Goal: Task Accomplishment & Management: Manage account settings

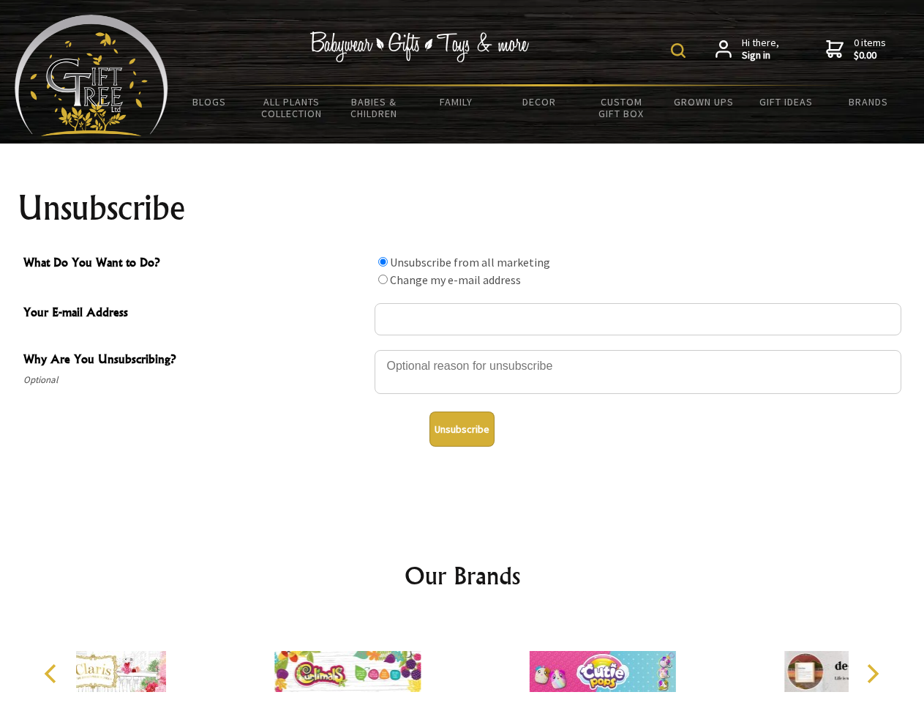
click at [681, 50] on img at bounding box center [678, 50] width 15 height 15
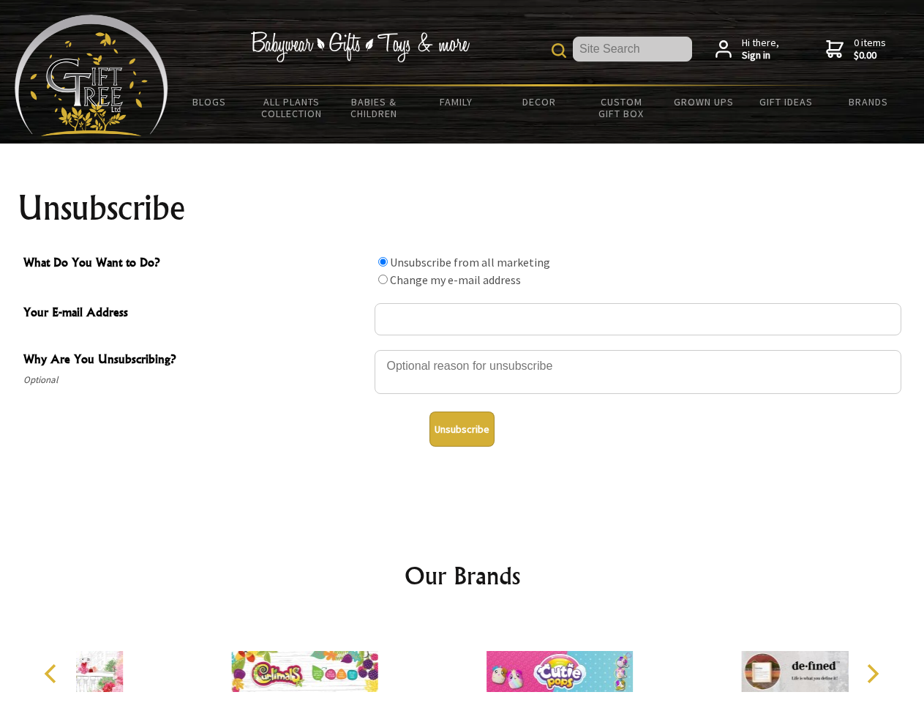
click at [463, 349] on div at bounding box center [638, 373] width 527 height 51
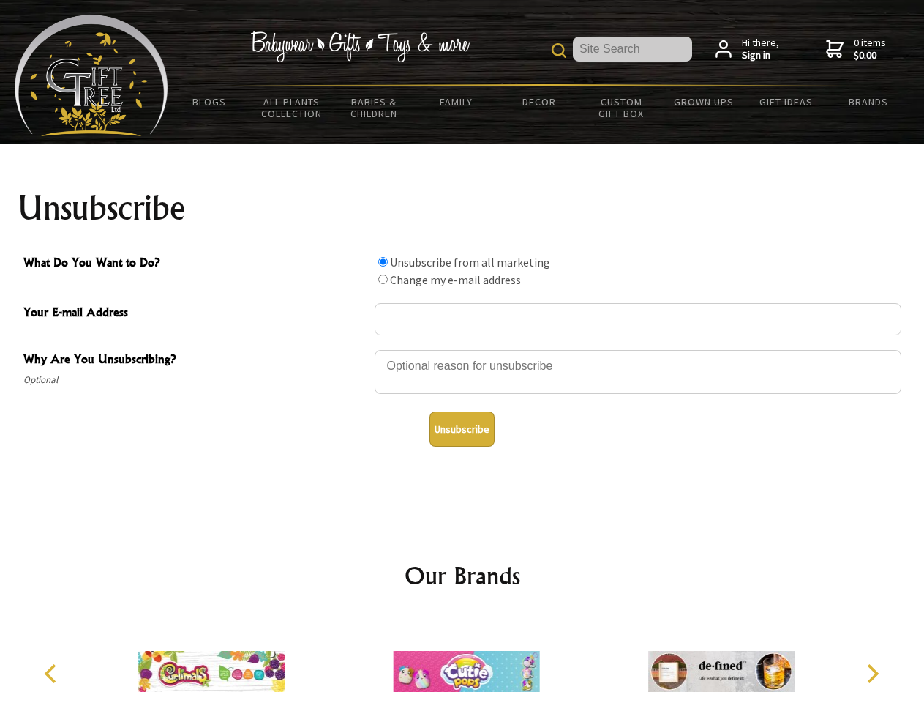
click at [383, 261] on input "What Do You Want to Do?" at bounding box center [383, 262] width 10 height 10
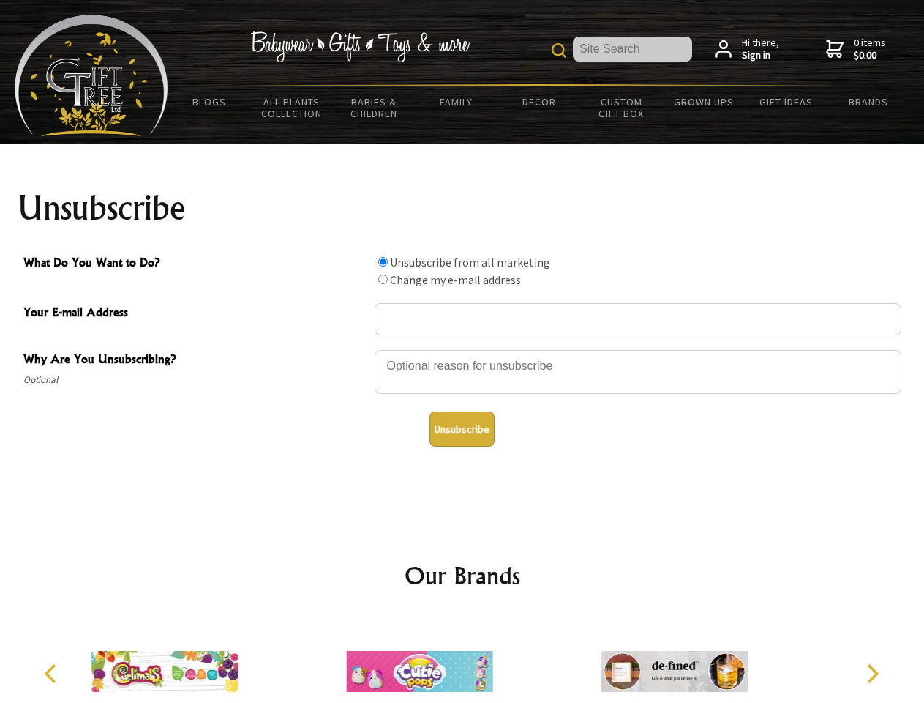
click at [383, 279] on input "What Do You Want to Do?" at bounding box center [383, 279] width 10 height 10
radio input "true"
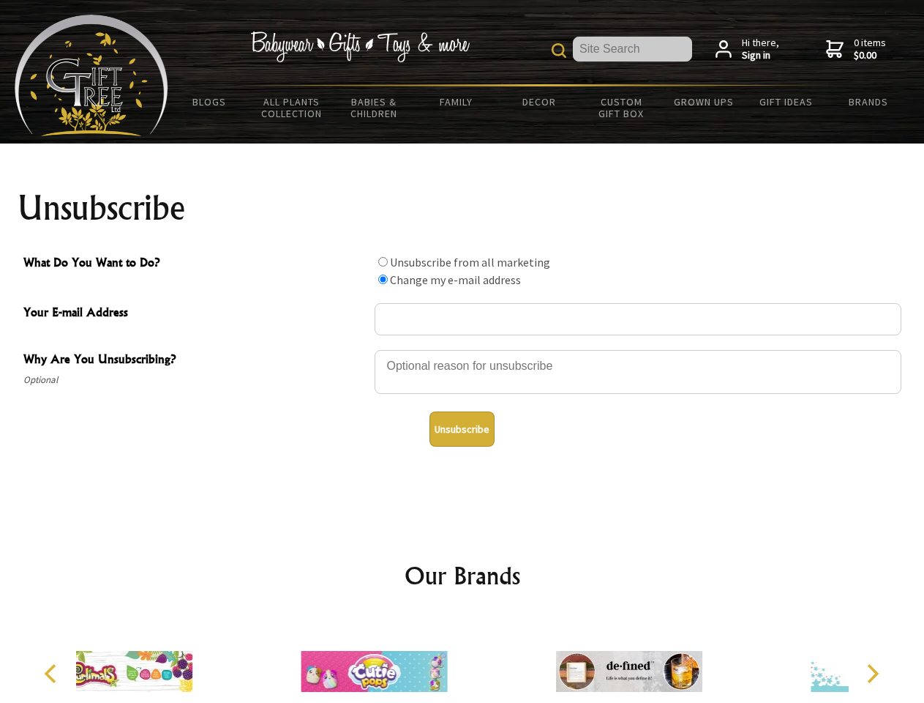
click at [462, 429] on button "Unsubscribe" at bounding box center [462, 428] width 65 height 35
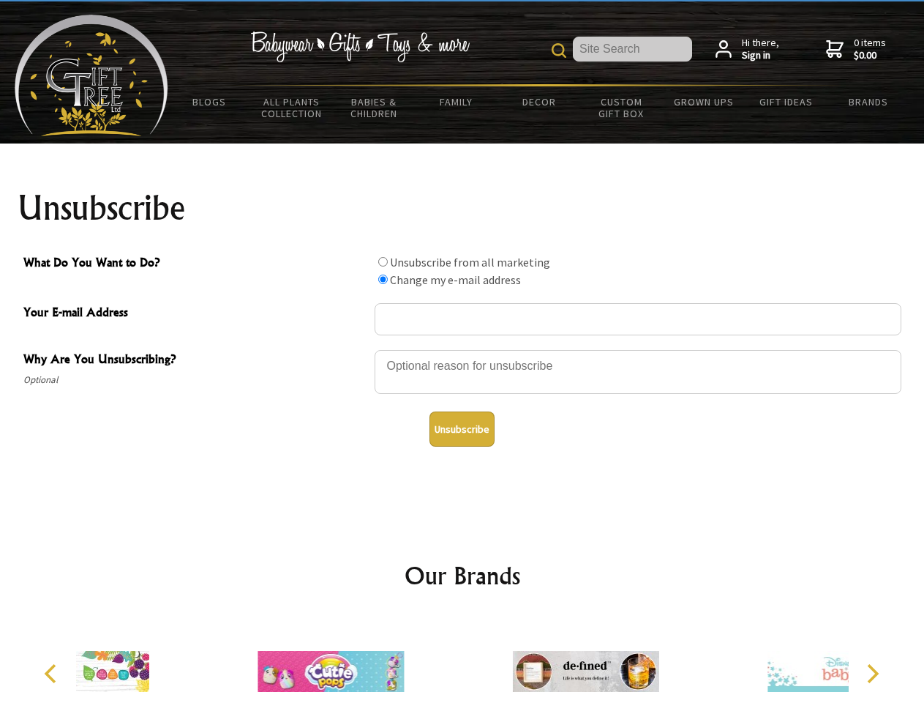
click at [463, 659] on div at bounding box center [585, 673] width 255 height 114
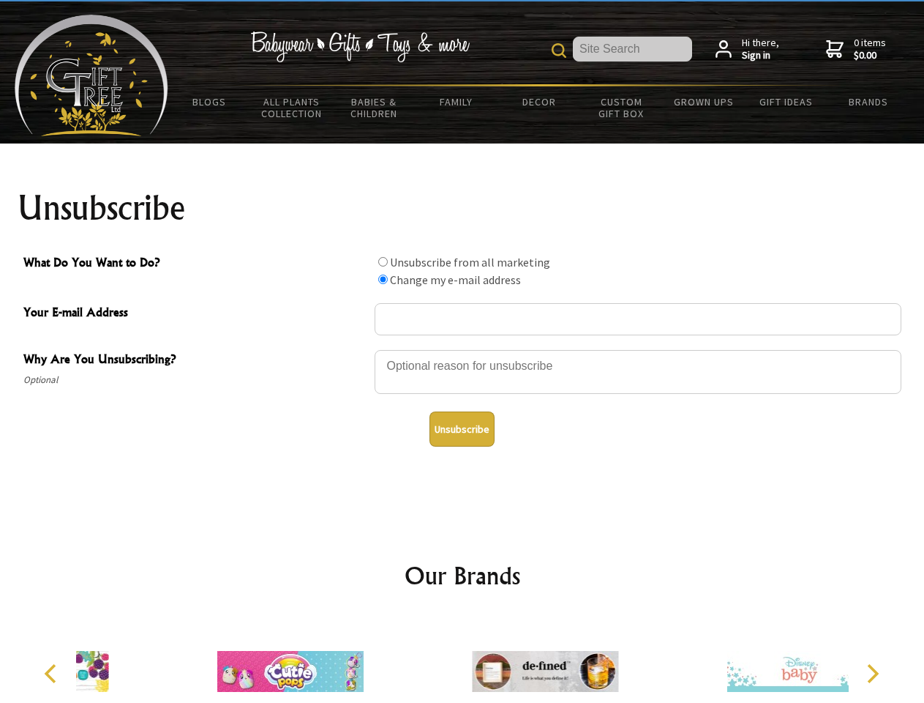
click at [53, 673] on icon "Previous" at bounding box center [51, 673] width 19 height 19
click at [872, 673] on icon "Next" at bounding box center [871, 673] width 19 height 19
